Goal: Information Seeking & Learning: Learn about a topic

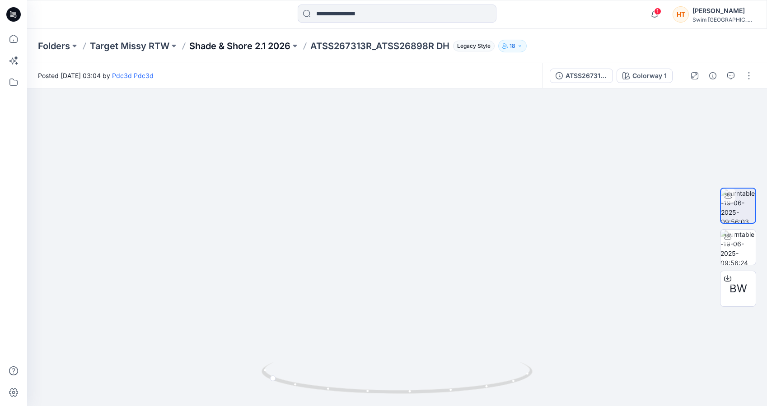
click at [278, 45] on p "Shade & Shore 2.1 2026" at bounding box center [239, 46] width 101 height 13
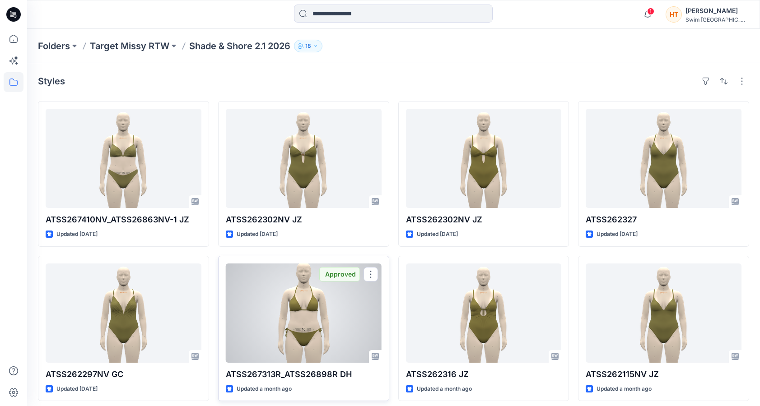
click at [301, 320] on div at bounding box center [304, 313] width 156 height 99
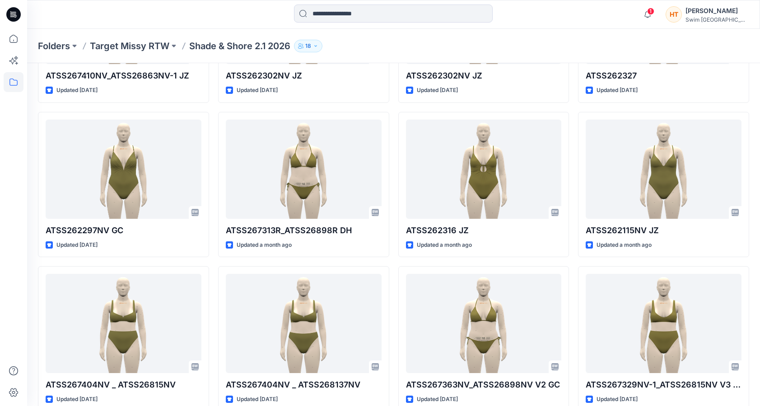
scroll to position [140, 0]
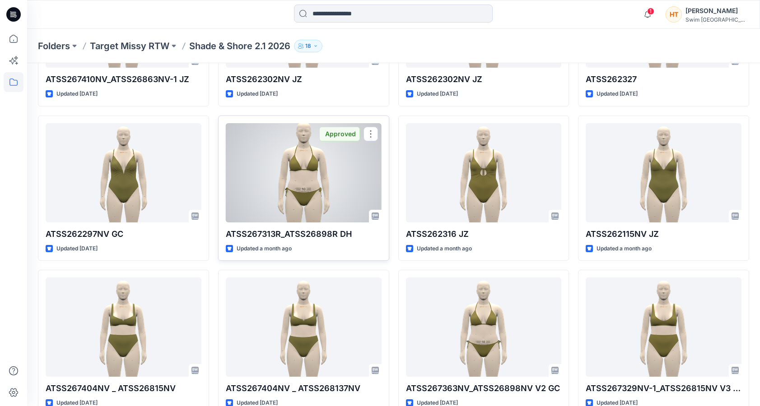
click at [318, 172] on div at bounding box center [304, 172] width 156 height 99
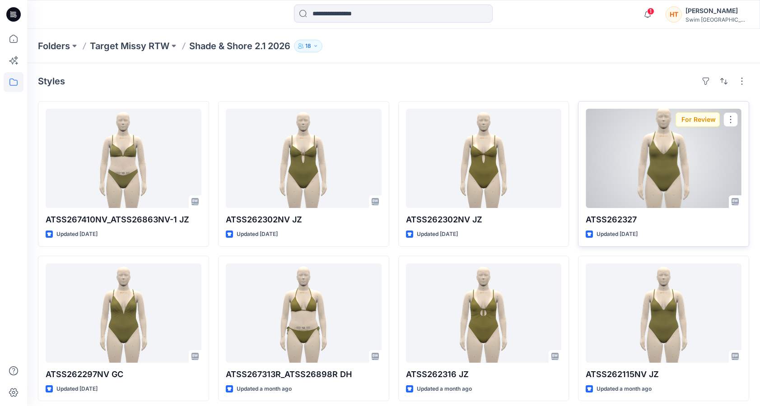
click at [648, 169] on div at bounding box center [664, 158] width 156 height 99
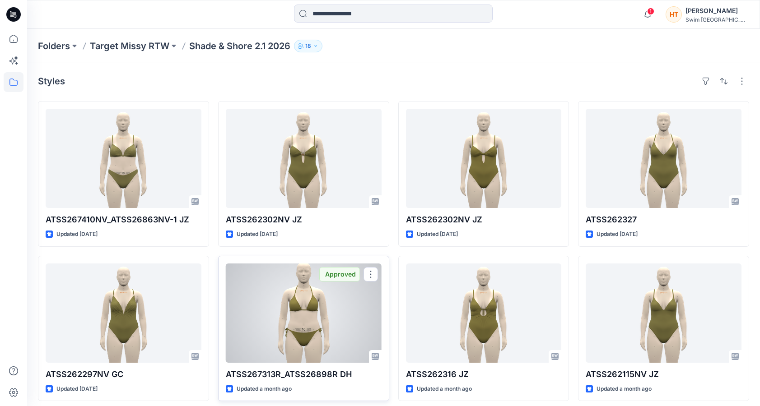
click at [352, 307] on div at bounding box center [304, 313] width 156 height 99
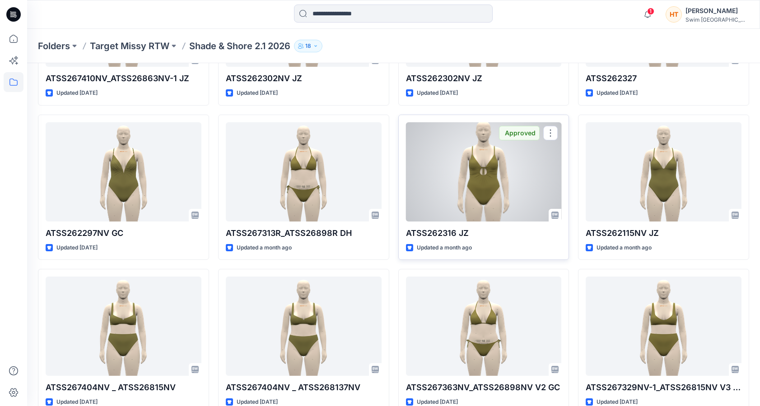
scroll to position [181, 0]
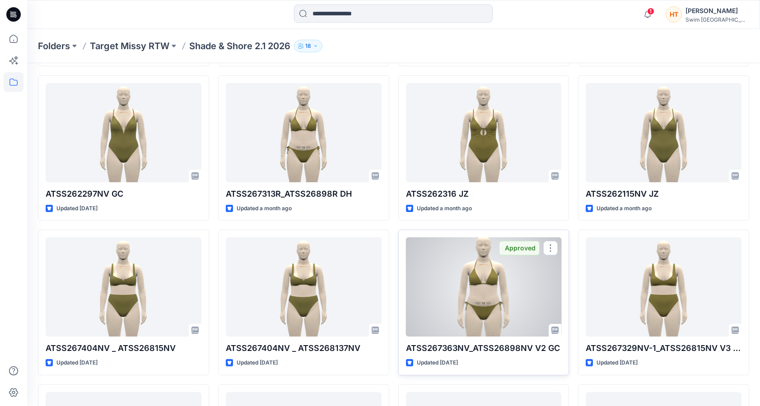
click at [453, 296] on div at bounding box center [484, 286] width 156 height 99
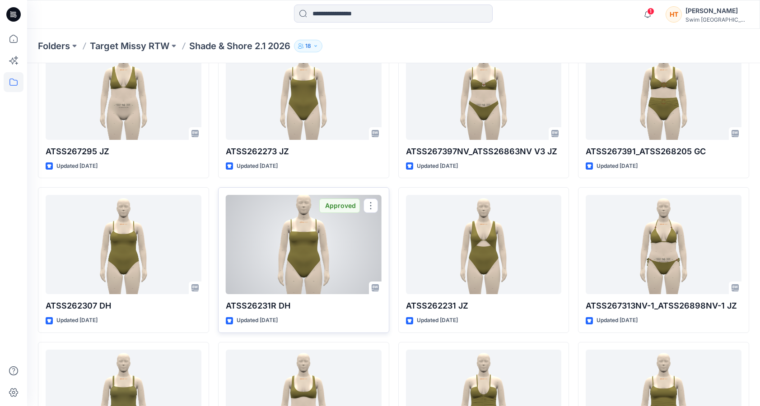
scroll to position [858, 0]
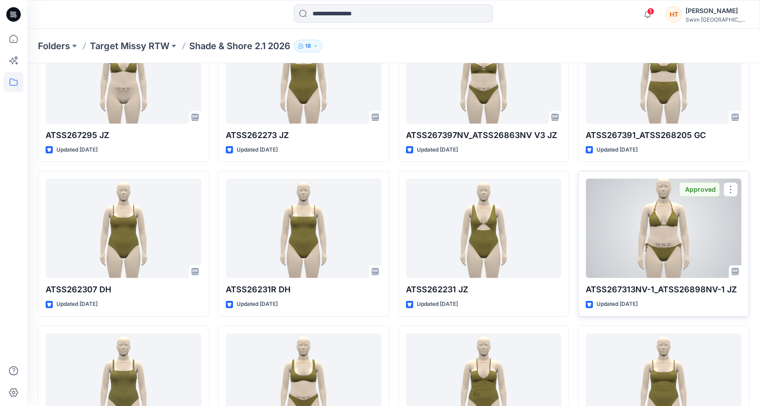
click at [648, 237] on div at bounding box center [664, 228] width 156 height 99
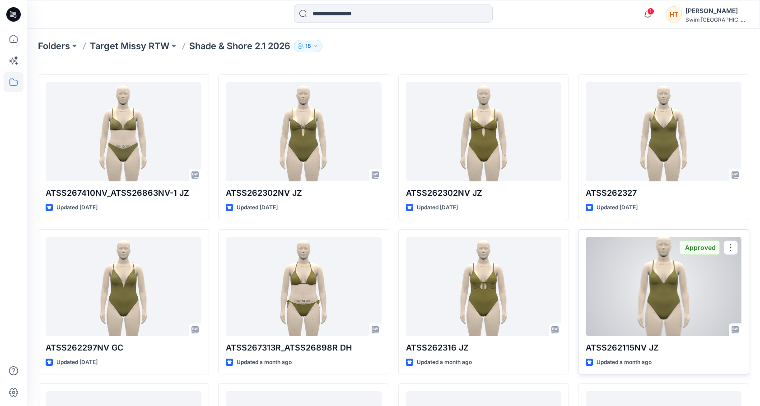
scroll to position [5, 0]
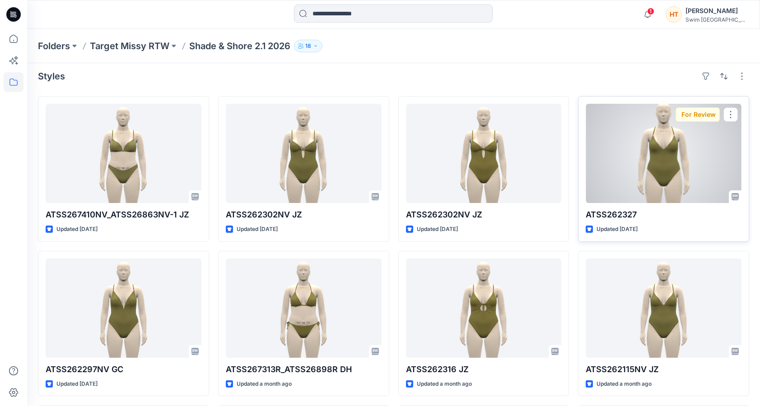
click at [659, 171] on div at bounding box center [664, 153] width 156 height 99
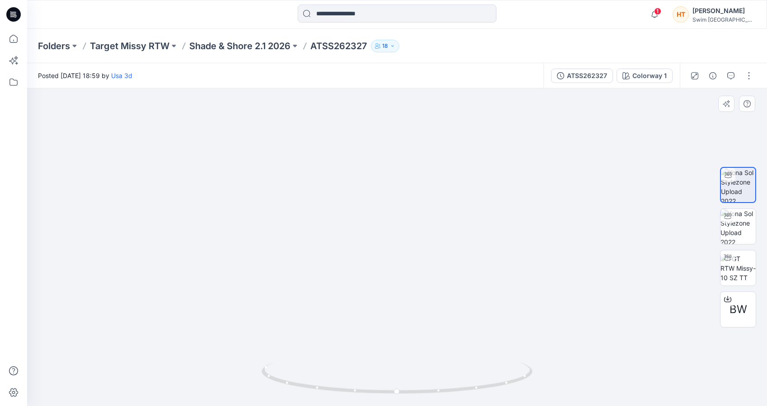
drag, startPoint x: 481, startPoint y: 267, endPoint x: 484, endPoint y: 243, distance: 24.6
click at [484, 243] on img at bounding box center [397, 171] width 290 height 472
drag, startPoint x: 484, startPoint y: 243, endPoint x: 484, endPoint y: 237, distance: 6.3
click at [484, 237] on img at bounding box center [397, 193] width 246 height 427
drag, startPoint x: 484, startPoint y: 237, endPoint x: 485, endPoint y: 231, distance: 5.9
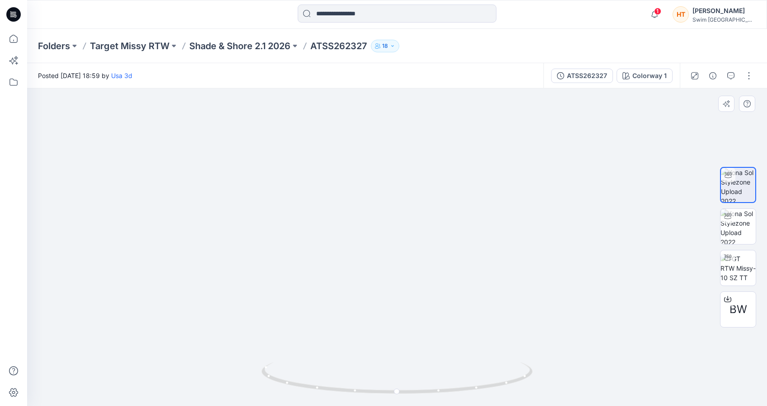
click at [485, 231] on img at bounding box center [397, 190] width 246 height 432
drag, startPoint x: 397, startPoint y: 390, endPoint x: 548, endPoint y: 382, distance: 151.0
click at [548, 382] on div at bounding box center [396, 247] width 739 height 318
